Goal: Task Accomplishment & Management: Use online tool/utility

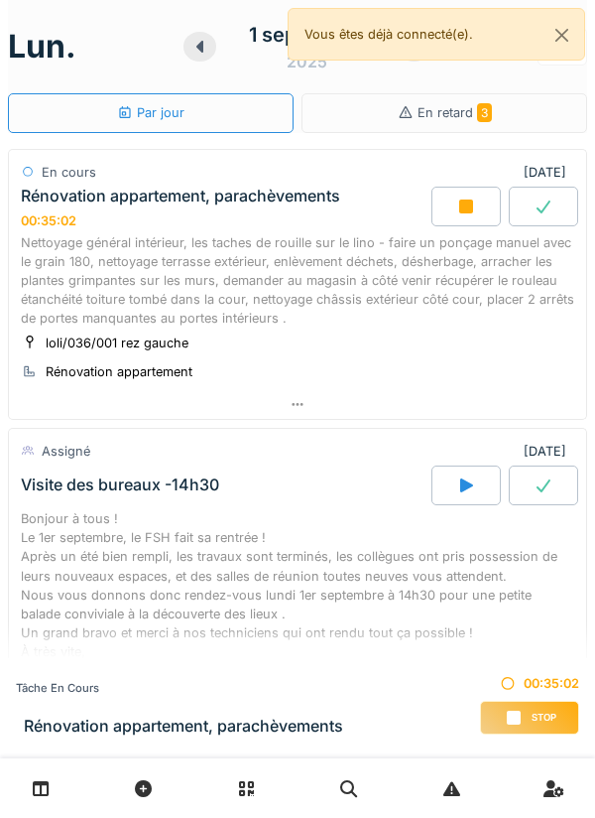
click at [80, 298] on div "Nettoyage général intérieur, les taches de rouille sur le lino - faire un ponça…" at bounding box center [298, 280] width 554 height 95
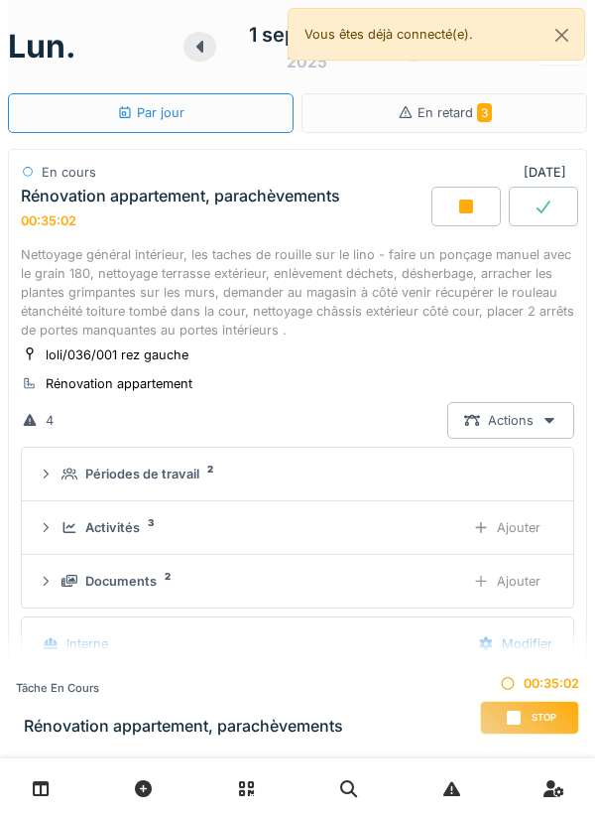
scroll to position [69, 0]
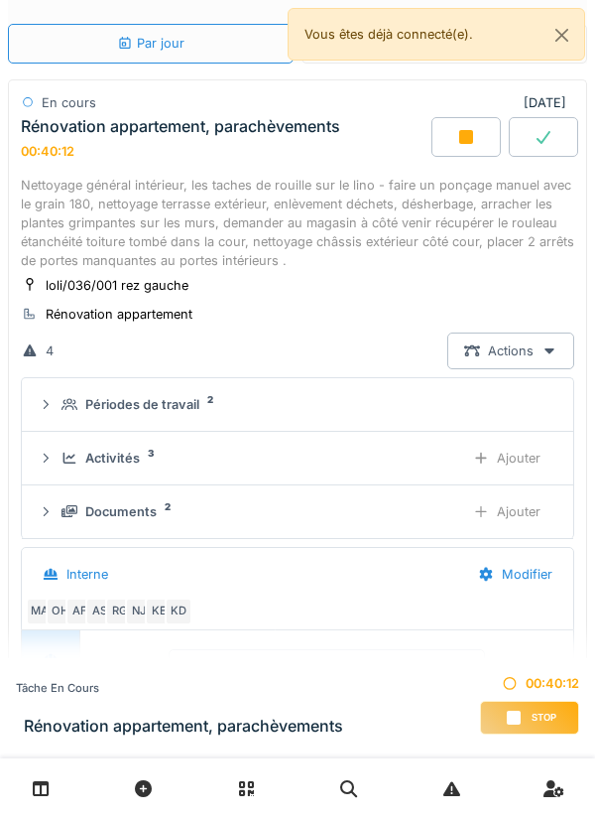
click at [525, 514] on div "Ajouter" at bounding box center [507, 511] width 101 height 37
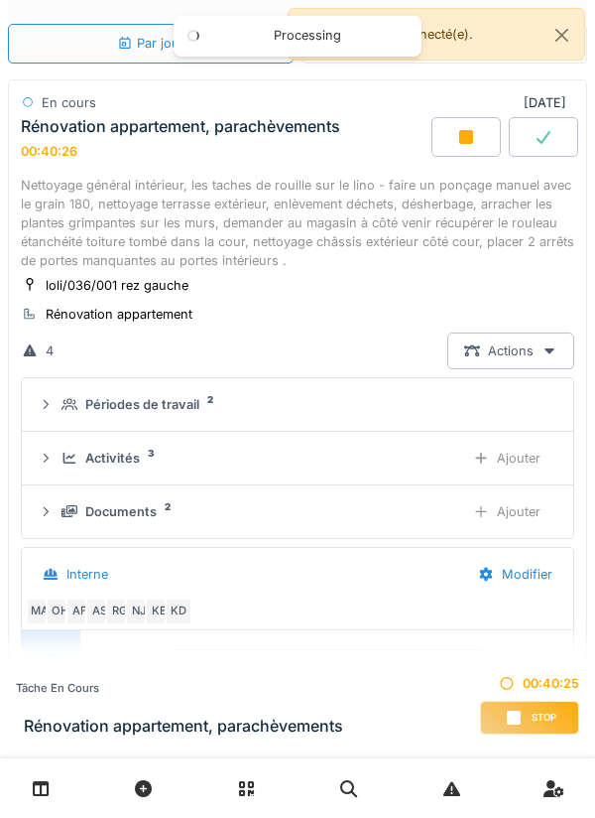
click at [516, 511] on div "Ajouter" at bounding box center [507, 511] width 101 height 37
click at [498, 498] on div "Ajouter" at bounding box center [507, 511] width 101 height 37
click at [519, 507] on div "Ajouter" at bounding box center [507, 511] width 101 height 37
